Goal: Task Accomplishment & Management: Manage account settings

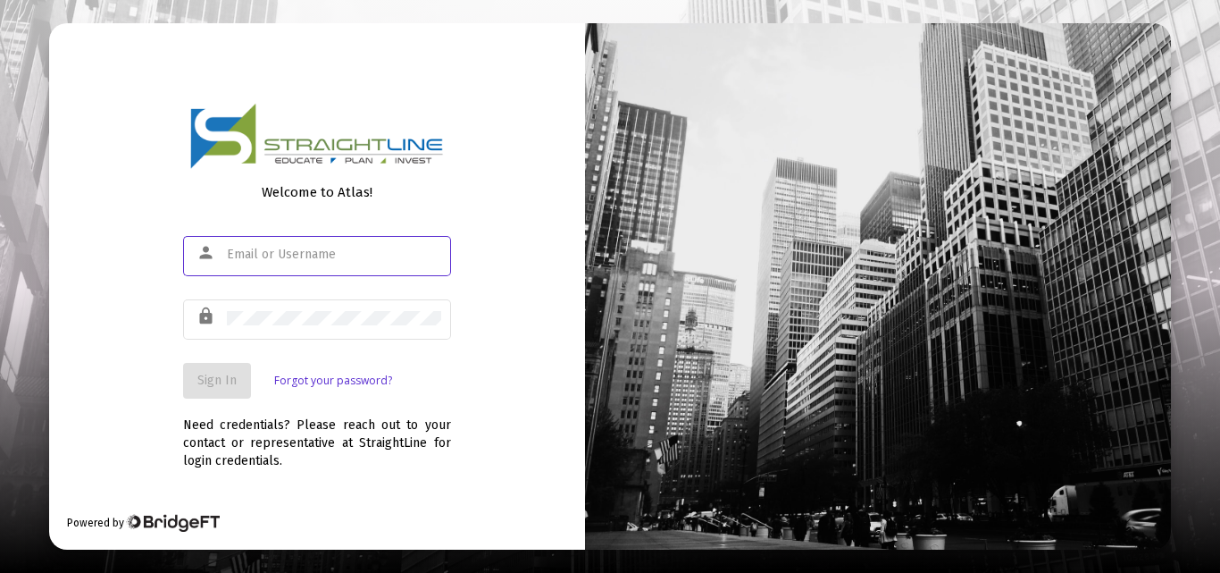
click at [358, 254] on input "text" at bounding box center [334, 254] width 214 height 14
paste input "dante731984"
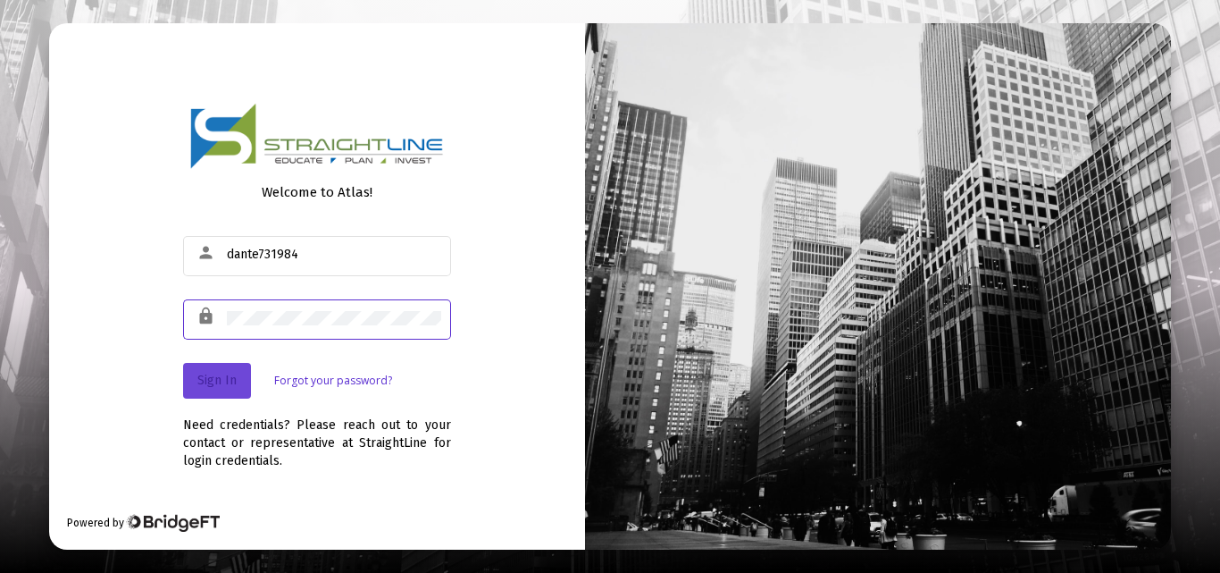
click at [232, 373] on span "Sign In" at bounding box center [216, 380] width 39 height 15
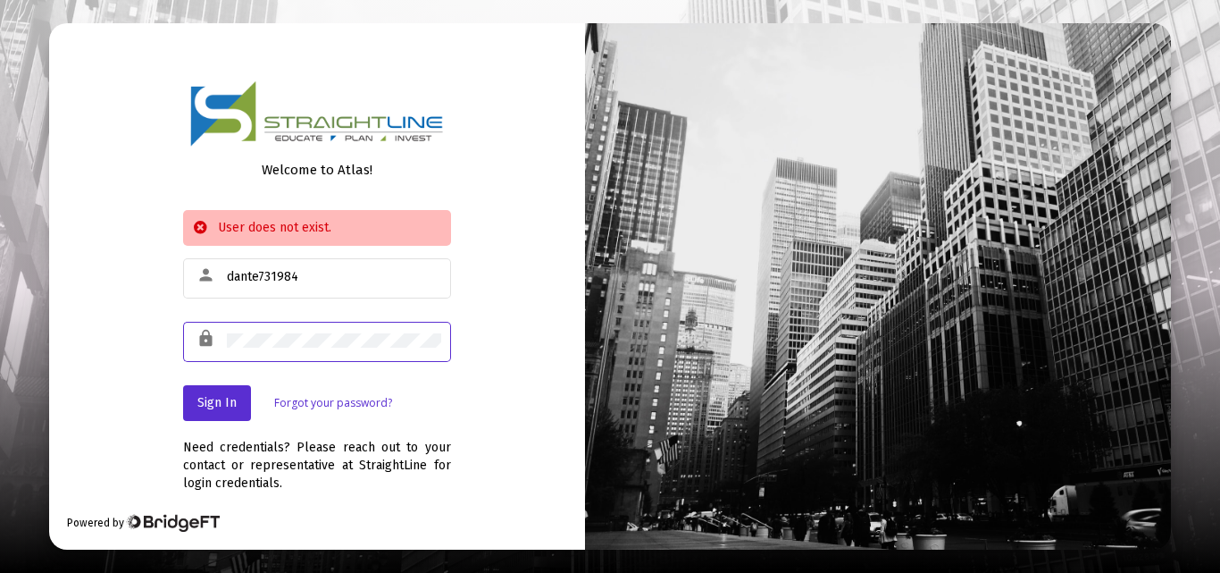
click at [215, 339] on div "lock" at bounding box center [317, 340] width 268 height 44
click at [211, 388] on button "Sign In" at bounding box center [217, 403] width 68 height 36
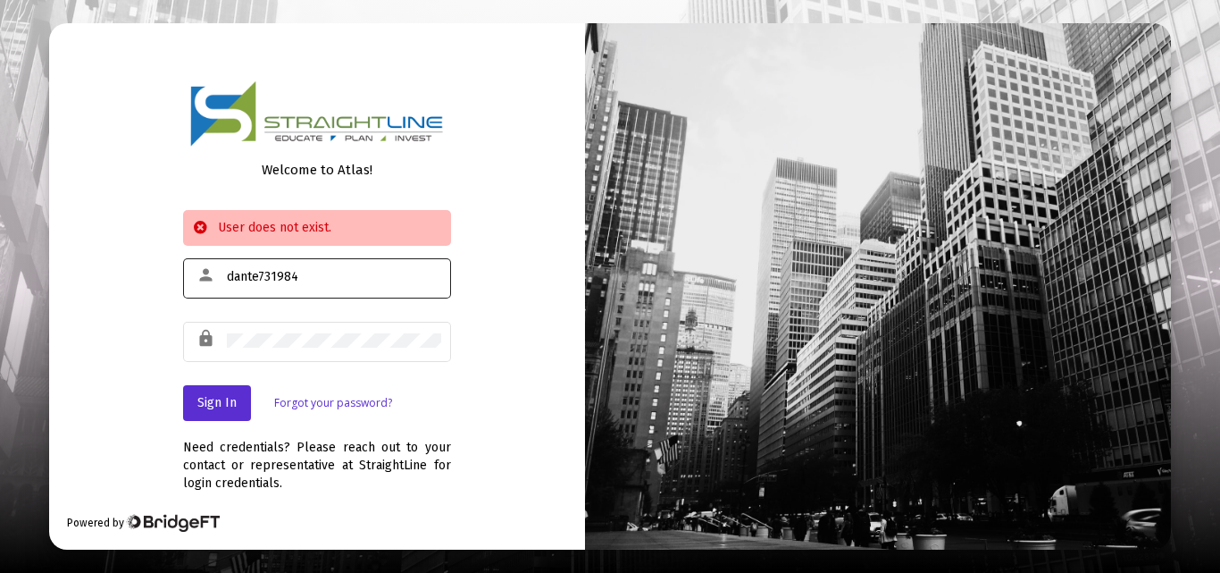
click at [235, 278] on input "dante731984" at bounding box center [334, 277] width 214 height 14
click at [580, 349] on div "Welcome to Atlas! User does not exist. person Dante731984 lock Sign In Forgot y…" at bounding box center [317, 286] width 536 height 527
click at [217, 391] on button "Sign In" at bounding box center [217, 403] width 68 height 36
click at [212, 390] on button "Sign In" at bounding box center [217, 403] width 68 height 36
click at [234, 278] on input "Dante731984" at bounding box center [334, 277] width 214 height 14
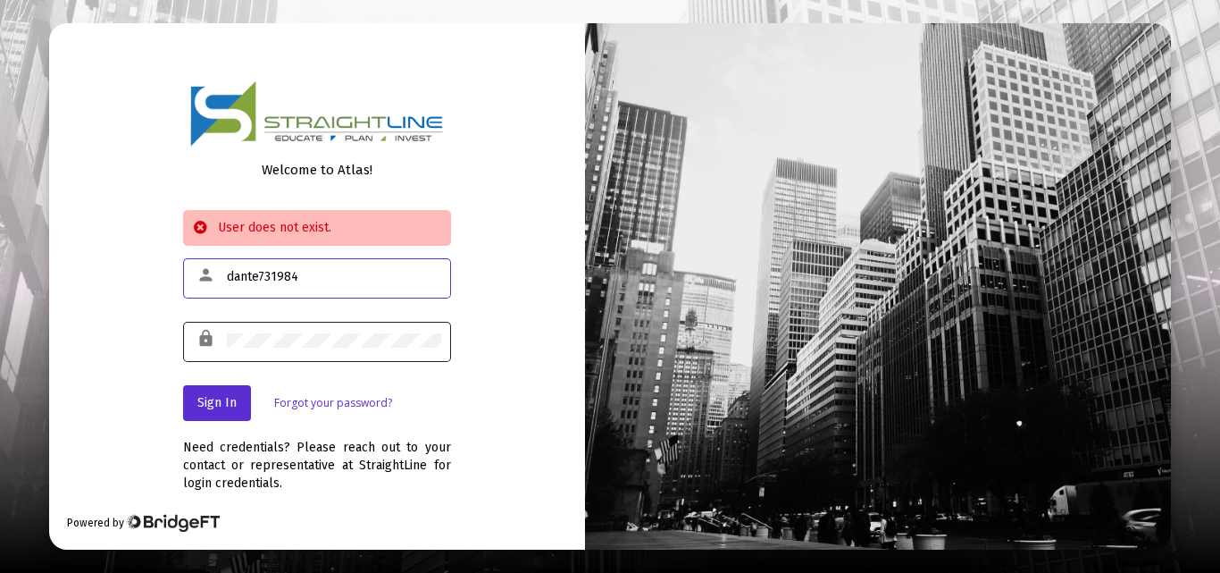
type input "dante731984"
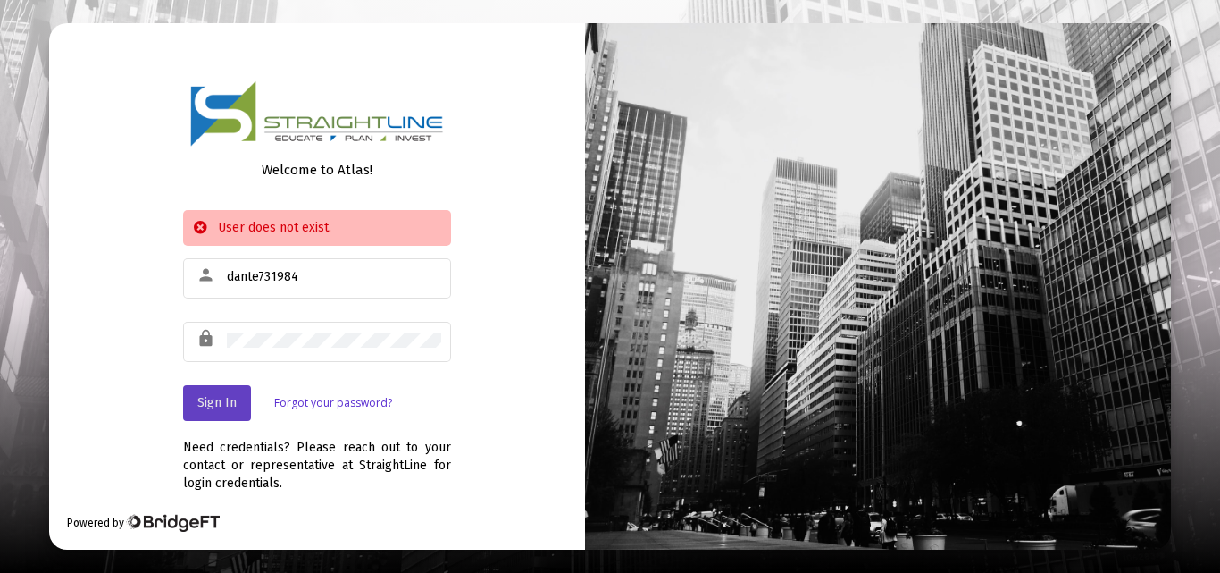
click at [210, 398] on span "Sign In" at bounding box center [216, 402] width 39 height 15
